Goal: Task Accomplishment & Management: Manage account settings

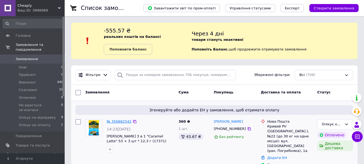
click at [124, 121] on link "№ 356882542" at bounding box center [119, 122] width 25 height 4
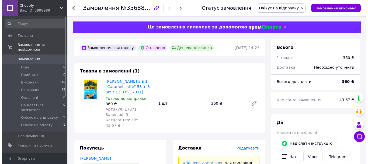
scroll to position [54, 0]
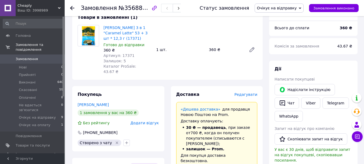
click at [241, 93] on span "Редагувати" at bounding box center [245, 95] width 23 height 4
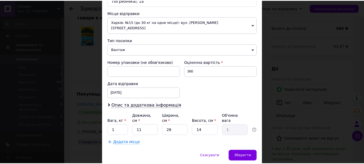
scroll to position [193, 0]
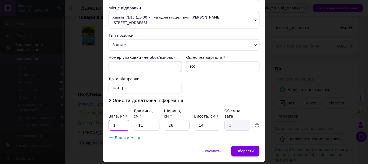
click at [126, 120] on input "1" at bounding box center [118, 125] width 21 height 11
type input "0.76"
type input "2"
type input "0.18"
type input "22"
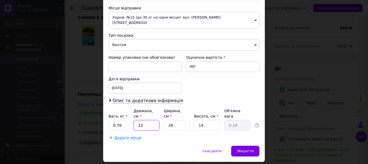
type input "2"
type input "22"
type input "2"
type input "0.15"
type input "20"
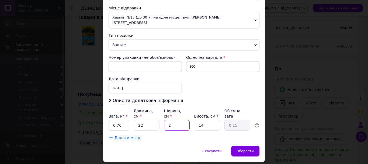
type input "1.54"
type input "20"
type input "6"
type input "0.66"
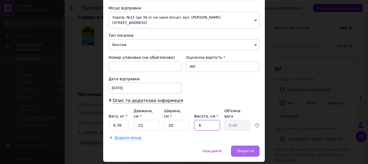
type input "6"
click at [249, 146] on div "Зберегти" at bounding box center [245, 151] width 28 height 11
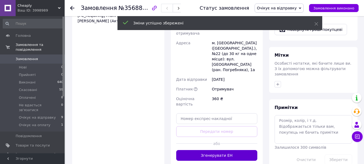
click at [233, 150] on button "Згенерувати ЕН" at bounding box center [216, 155] width 81 height 11
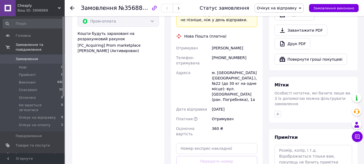
scroll to position [161, 0]
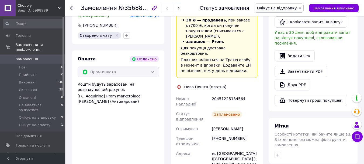
click at [25, 57] on span "Замовлення" at bounding box center [27, 59] width 22 height 5
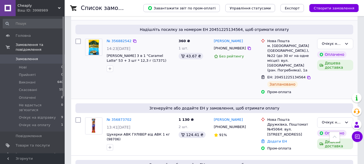
scroll to position [108, 0]
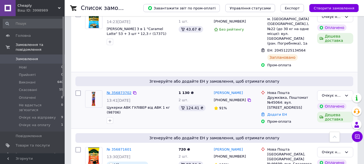
click at [121, 91] on link "№ 356873702" at bounding box center [119, 93] width 25 height 4
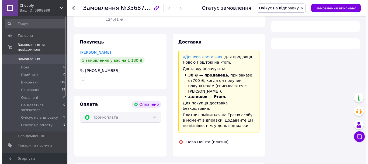
scroll to position [108, 0]
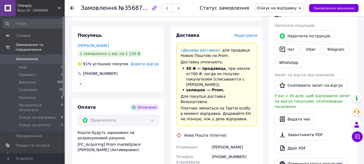
click at [112, 80] on div at bounding box center [117, 84] width 83 height 9
click at [247, 33] on span "Редагувати" at bounding box center [245, 35] width 23 height 4
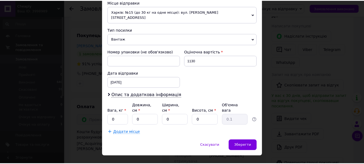
scroll to position [193, 0]
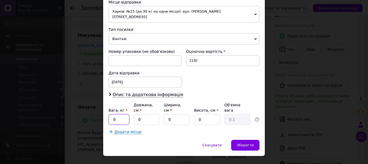
click at [119, 114] on input "0" at bounding box center [118, 119] width 21 height 11
type input "2"
type input "29"
type input "19"
type input "1"
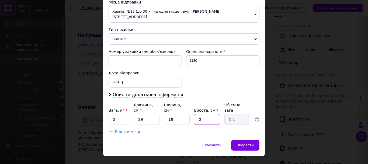
type input "0.14"
type input "13"
type input "1.79"
type input "13"
click at [247, 143] on span "Зберегти" at bounding box center [245, 145] width 17 height 4
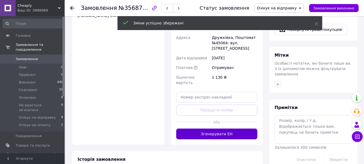
click at [244, 129] on button "Згенерувати ЕН" at bounding box center [216, 134] width 81 height 11
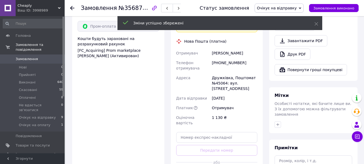
scroll to position [135, 0]
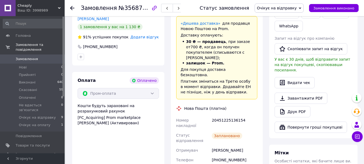
click at [32, 57] on span "Замовлення" at bounding box center [27, 59] width 22 height 5
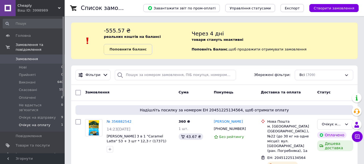
click at [47, 122] on li "Очікує на оплату 1" at bounding box center [33, 127] width 66 height 10
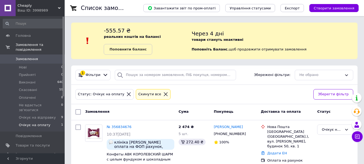
scroll to position [26, 0]
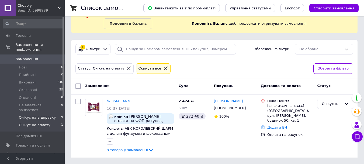
click at [52, 114] on li "Очікує на відправку 9" at bounding box center [33, 118] width 66 height 8
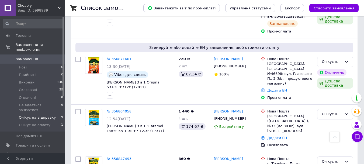
scroll to position [242, 0]
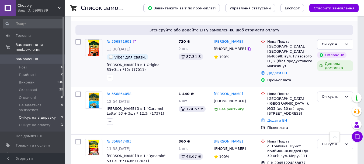
click at [125, 40] on link "№ 356871601" at bounding box center [119, 42] width 25 height 4
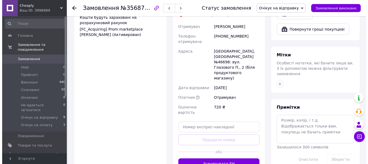
scroll to position [81, 0]
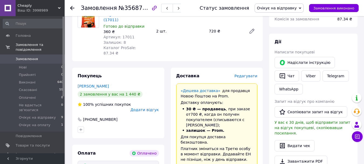
click at [242, 74] on span "Редагувати" at bounding box center [245, 76] width 23 height 4
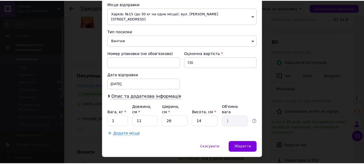
scroll to position [193, 0]
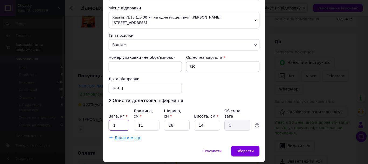
click at [122, 120] on input "1" at bounding box center [118, 125] width 21 height 11
type input "1.5"
type input "2"
type input "0.18"
type input "27"
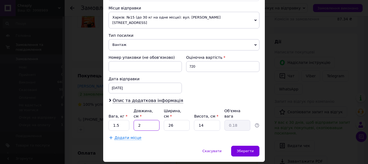
type input "2.46"
type input "27"
type input "2"
type input "0.19"
type input "23"
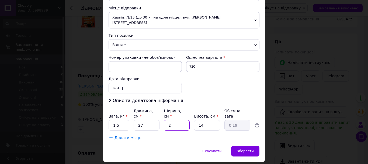
type input "2.17"
type input "23"
type input "8"
type input "1.24"
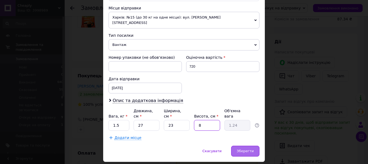
type input "8"
click at [249, 149] on span "Зберегти" at bounding box center [245, 151] width 17 height 4
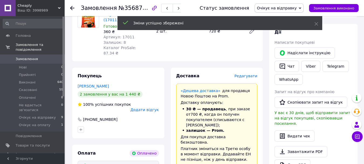
scroll to position [269, 0]
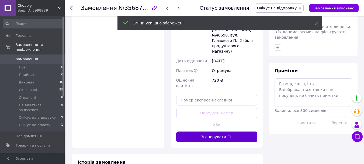
click at [230, 132] on button "Згенерувати ЕН" at bounding box center [216, 137] width 81 height 11
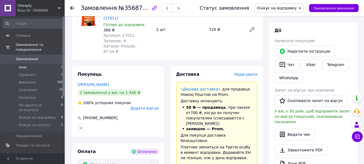
scroll to position [27, 0]
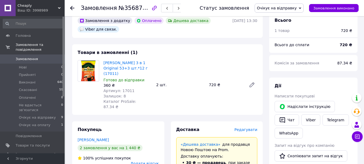
click at [22, 57] on span "Замовлення" at bounding box center [27, 59] width 22 height 5
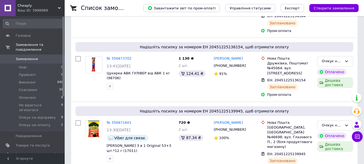
scroll to position [161, 0]
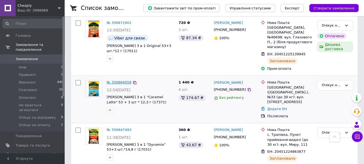
click at [123, 80] on link "№ 356864058" at bounding box center [119, 82] width 25 height 4
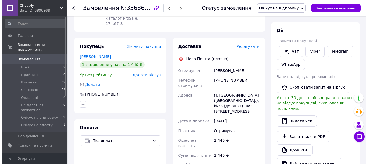
scroll to position [62, 0]
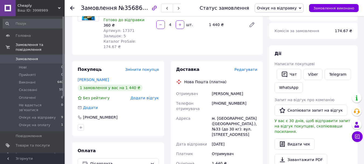
click at [254, 68] on span "Редагувати" at bounding box center [245, 70] width 23 height 4
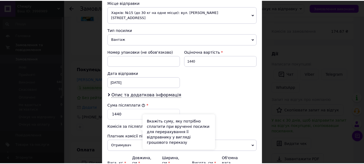
scroll to position [246, 0]
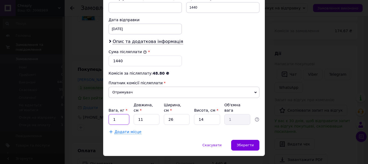
click at [119, 114] on input "1" at bounding box center [118, 119] width 21 height 11
type input "3.04"
type input "3"
type input "0.27"
type input "32"
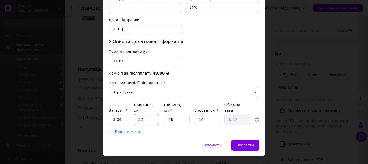
type input "2.91"
type input "32"
type input "2"
type input "0.22"
type input "25"
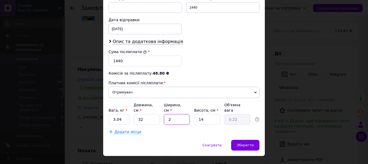
type input "2.8"
type input "25"
type input "1"
type input "0.2"
type input "13"
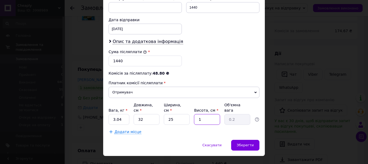
type input "2.6"
type input "13"
click at [257, 140] on div "Зберегти" at bounding box center [245, 145] width 28 height 11
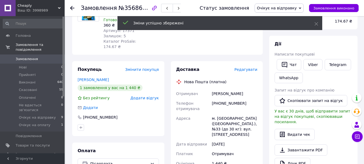
scroll to position [170, 0]
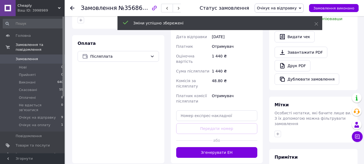
click at [225, 147] on button "Згенерувати ЕН" at bounding box center [216, 152] width 81 height 11
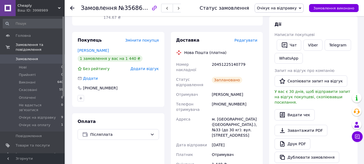
scroll to position [89, 0]
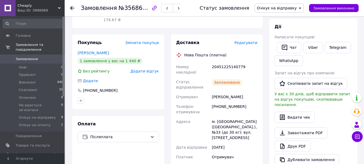
click at [32, 57] on span "Замовлення" at bounding box center [27, 59] width 22 height 5
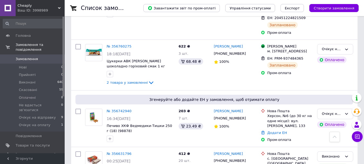
scroll to position [673, 0]
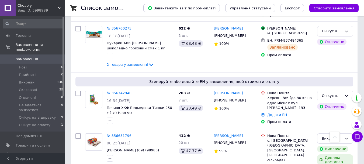
click at [43, 11] on div "Ваш ID: 3998989" at bounding box center [40, 10] width 47 height 5
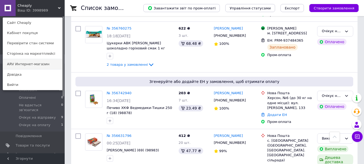
click at [45, 67] on link "ARV Интернет-магазин" at bounding box center [32, 64] width 59 height 10
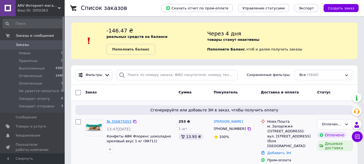
click at [120, 122] on link "№ 356875055" at bounding box center [119, 122] width 25 height 4
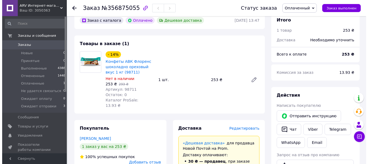
scroll to position [27, 0]
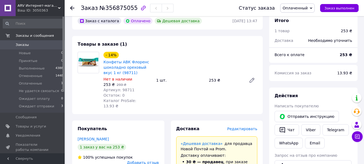
click at [307, 9] on span "Оплаченный" at bounding box center [294, 8] width 25 height 4
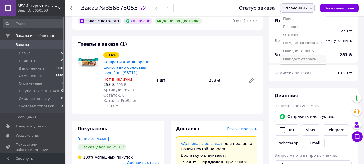
click at [308, 56] on li "Ожидает отправки" at bounding box center [302, 59] width 45 height 8
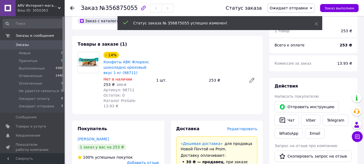
click at [244, 127] on span "Редактировать" at bounding box center [242, 129] width 30 height 4
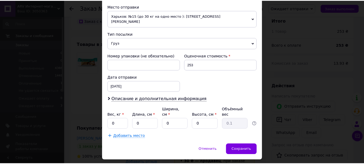
scroll to position [193, 0]
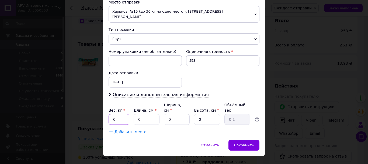
click at [121, 114] on input "0" at bounding box center [118, 119] width 21 height 11
type input "1.12"
type input "20"
type input "18"
type input "16"
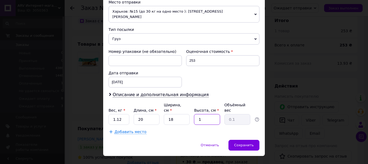
type input "1.44"
type input "16"
click at [250, 143] on span "Сохранить" at bounding box center [244, 145] width 20 height 4
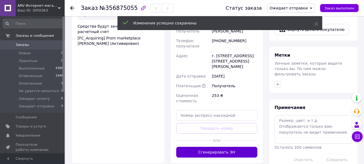
click at [230, 147] on button "Сгенерировать ЭН" at bounding box center [216, 152] width 81 height 11
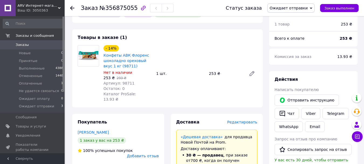
scroll to position [0, 0]
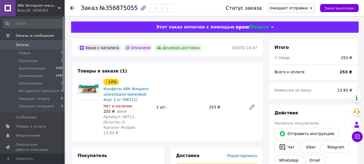
click at [46, 46] on span "Заказы" at bounding box center [33, 45] width 34 height 5
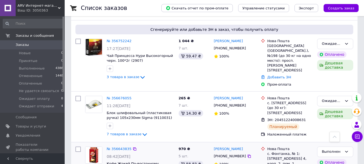
scroll to position [188, 0]
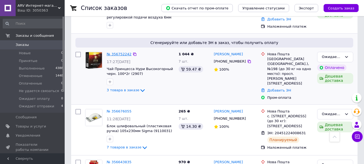
click at [121, 56] on link "№ 356752242" at bounding box center [119, 54] width 25 height 4
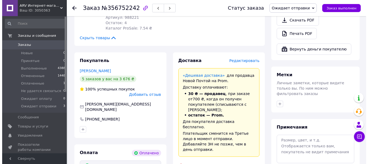
scroll to position [215, 0]
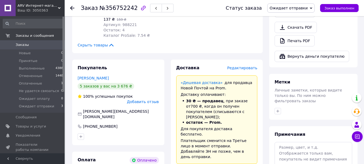
click at [247, 66] on span "Редактировать" at bounding box center [242, 68] width 30 height 4
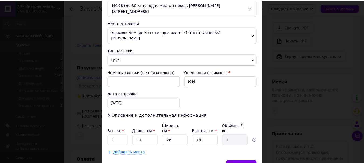
scroll to position [193, 0]
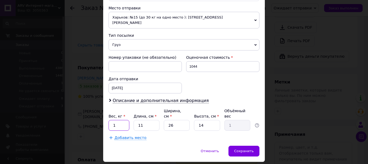
click at [118, 120] on input "1" at bounding box center [118, 125] width 21 height 11
type input "2.78"
type input "2"
type input "0.18"
type input "3"
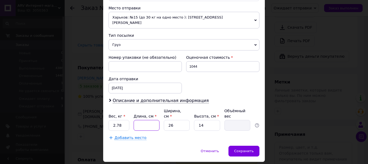
type input "0.27"
type input "35"
type input "3.19"
type input "35"
type input "2"
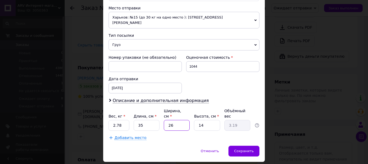
type input "0.25"
type input "24"
type input "2.94"
type input "24"
type input "2"
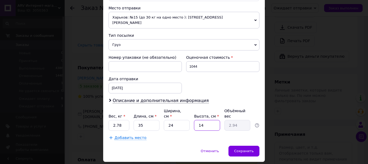
type input "0.42"
type input "25"
type input "5.25"
type input "25"
click at [240, 149] on span "Сохранить" at bounding box center [244, 151] width 20 height 4
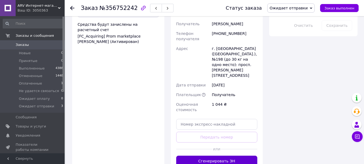
click at [247, 156] on button "Сгенерировать ЭН" at bounding box center [216, 161] width 81 height 11
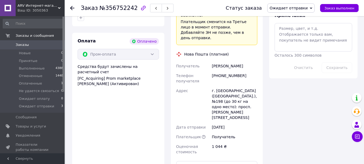
scroll to position [269, 0]
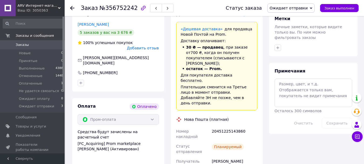
click at [28, 40] on link "Заказы 0" at bounding box center [33, 44] width 66 height 9
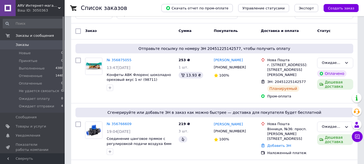
scroll to position [81, 0]
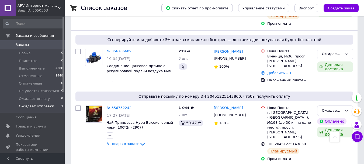
click at [48, 107] on span "Ожидает отправки" at bounding box center [36, 106] width 35 height 5
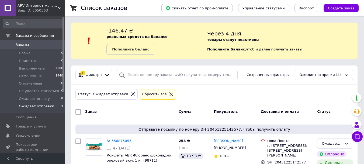
click at [59, 8] on use at bounding box center [59, 8] width 3 height 2
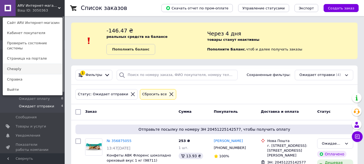
click at [51, 64] on link "Cheaply" at bounding box center [32, 69] width 59 height 10
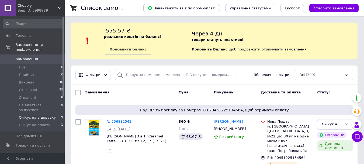
click at [47, 114] on li "Очікує на відправку 9" at bounding box center [33, 118] width 66 height 8
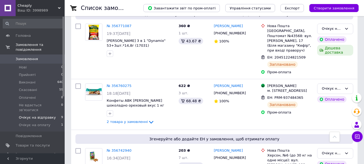
scroll to position [515, 0]
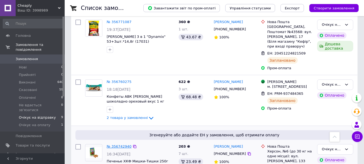
click at [117, 145] on link "№ 356742940" at bounding box center [119, 147] width 25 height 4
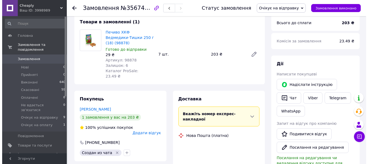
scroll to position [81, 0]
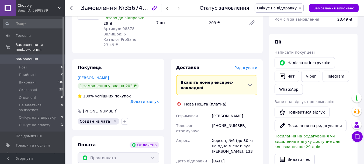
click at [251, 66] on span "Редагувати" at bounding box center [245, 68] width 23 height 4
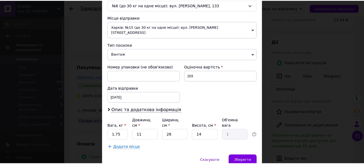
scroll to position [193, 0]
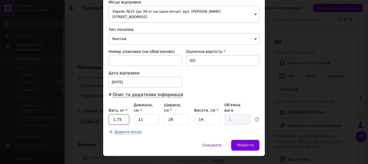
click at [118, 114] on input "1.75" at bounding box center [118, 119] width 21 height 11
type input "1.88"
type input "3"
type input "0.27"
type input "39"
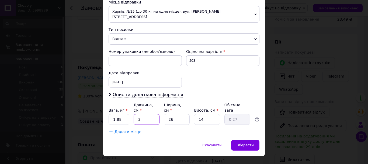
type input "3.55"
type input "39"
type input "1"
type input "0.14"
type input "14"
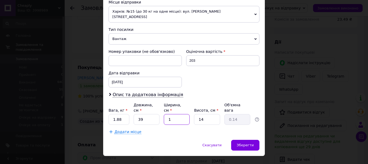
type input "1.91"
type input "14"
type input "1"
type input "0.14"
type input "16"
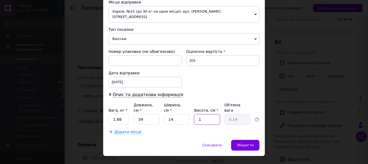
type input "2.18"
type input "16"
click at [151, 114] on input "39" at bounding box center [146, 119] width 26 height 11
type input "3"
type input "0.17"
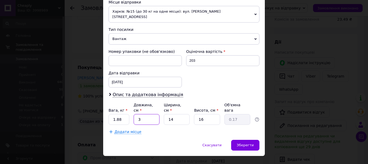
type input "38"
type input "2.13"
type input "38"
click at [203, 114] on input "16" at bounding box center [207, 119] width 26 height 11
type input "1"
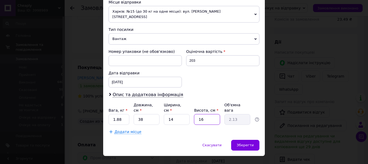
type input "0.13"
type input "15"
type input "2"
type input "15"
click at [246, 143] on span "Зберегти" at bounding box center [245, 145] width 17 height 4
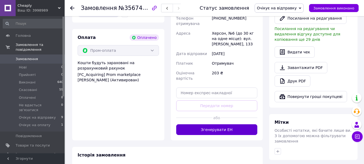
click at [238, 125] on button "Згенерувати ЕН" at bounding box center [216, 130] width 81 height 11
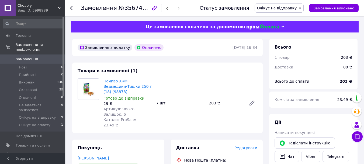
scroll to position [0, 0]
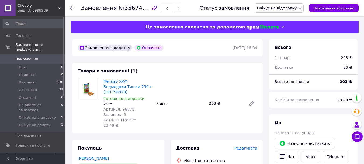
click at [55, 57] on span "0" at bounding box center [57, 59] width 15 height 5
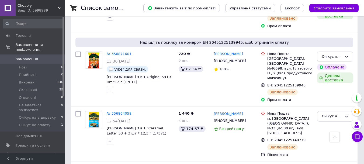
scroll to position [215, 0]
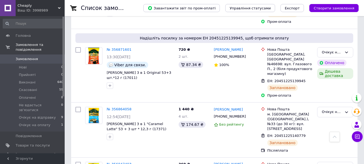
click at [39, 57] on span "Замовлення" at bounding box center [33, 59] width 34 height 5
